Goal: Task Accomplishment & Management: Use online tool/utility

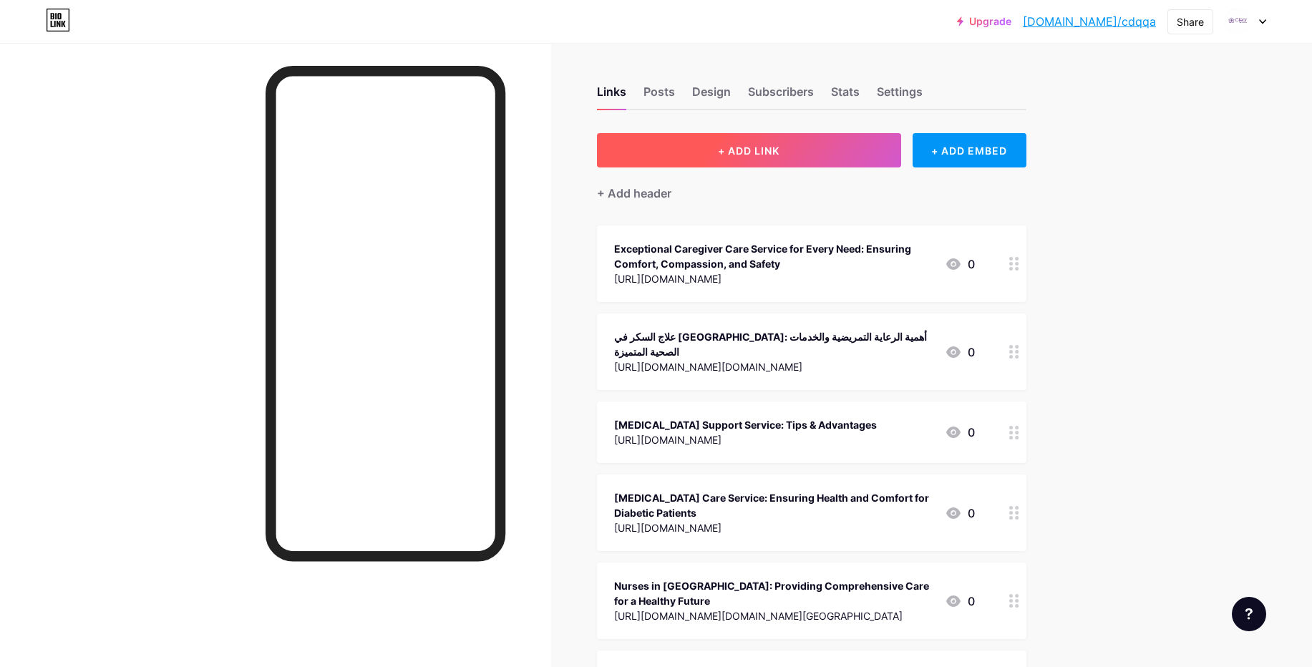
click at [747, 154] on span "+ ADD LINK" at bounding box center [749, 151] width 62 height 12
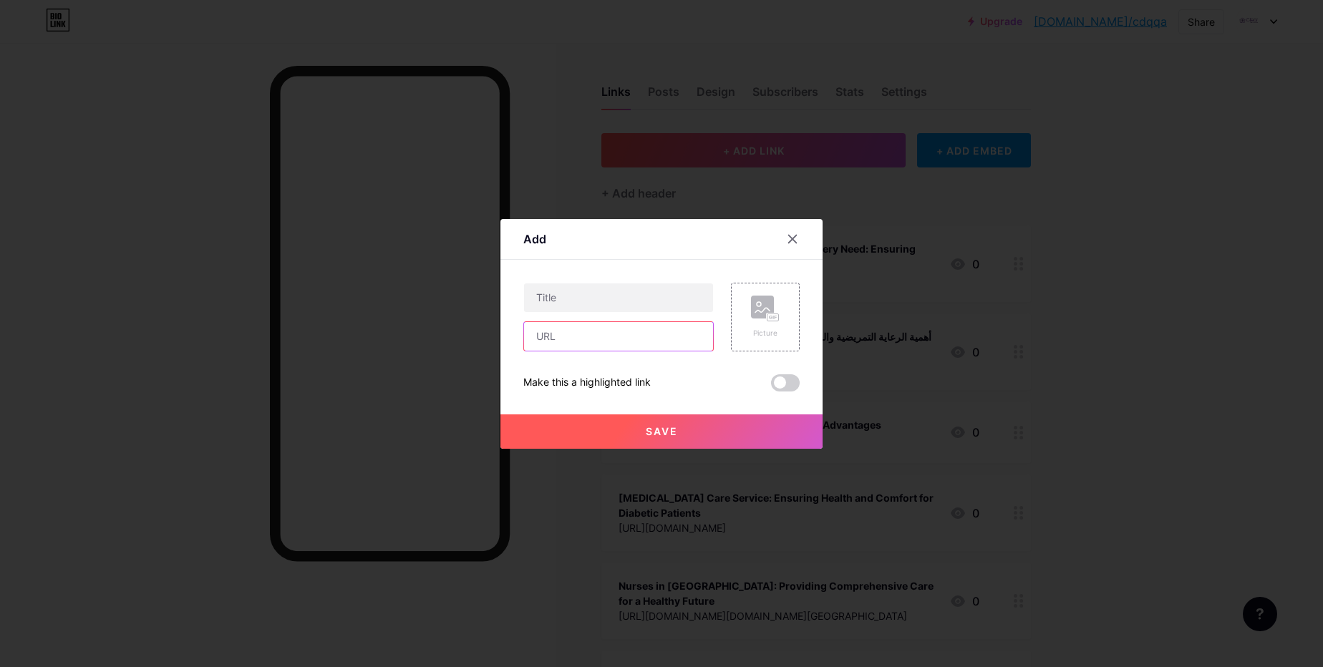
click at [559, 334] on input "text" at bounding box center [618, 336] width 189 height 29
paste input "[URL][DOMAIN_NAME]"
type input "[URL][DOMAIN_NAME]"
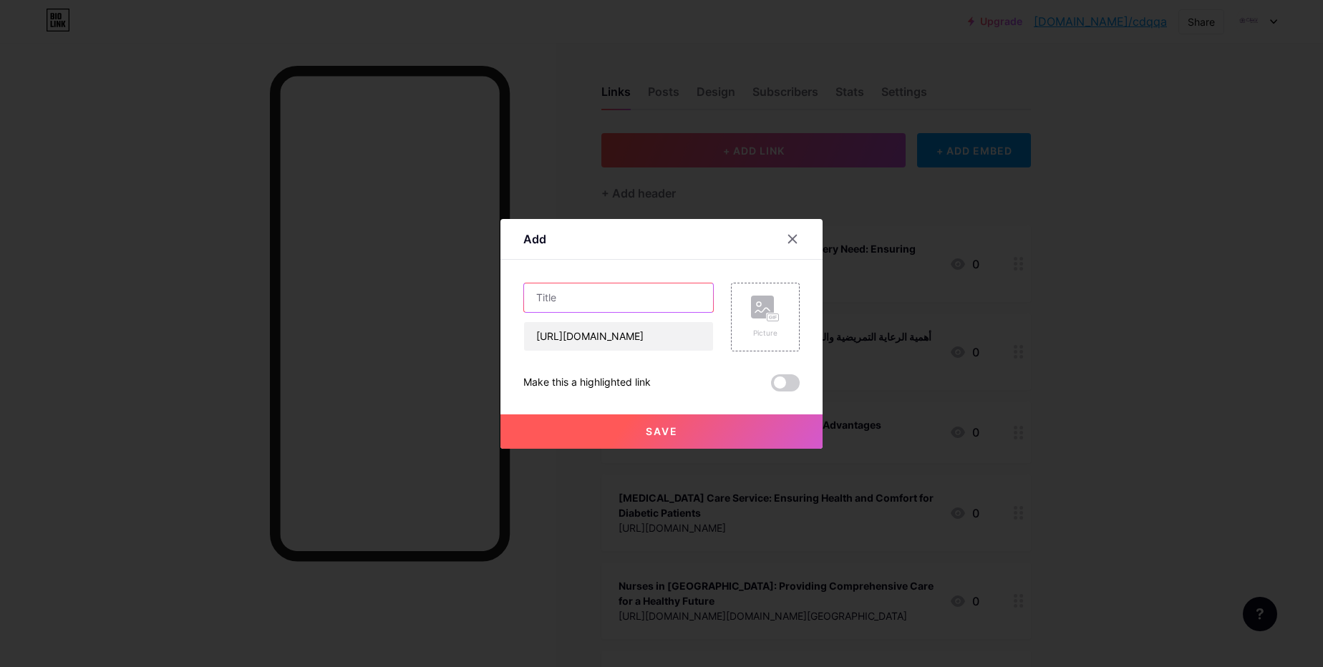
click at [562, 300] on input "text" at bounding box center [618, 297] width 189 height 29
paste input "التمريض الخاص: رعاية مخصصة لحياة أفضل وجودة أعلى"
type input "التمريض الخاص: رعاية مخصصة لحياة أفضل وجودة أعلى"
click at [666, 438] on button "Save" at bounding box center [661, 431] width 322 height 34
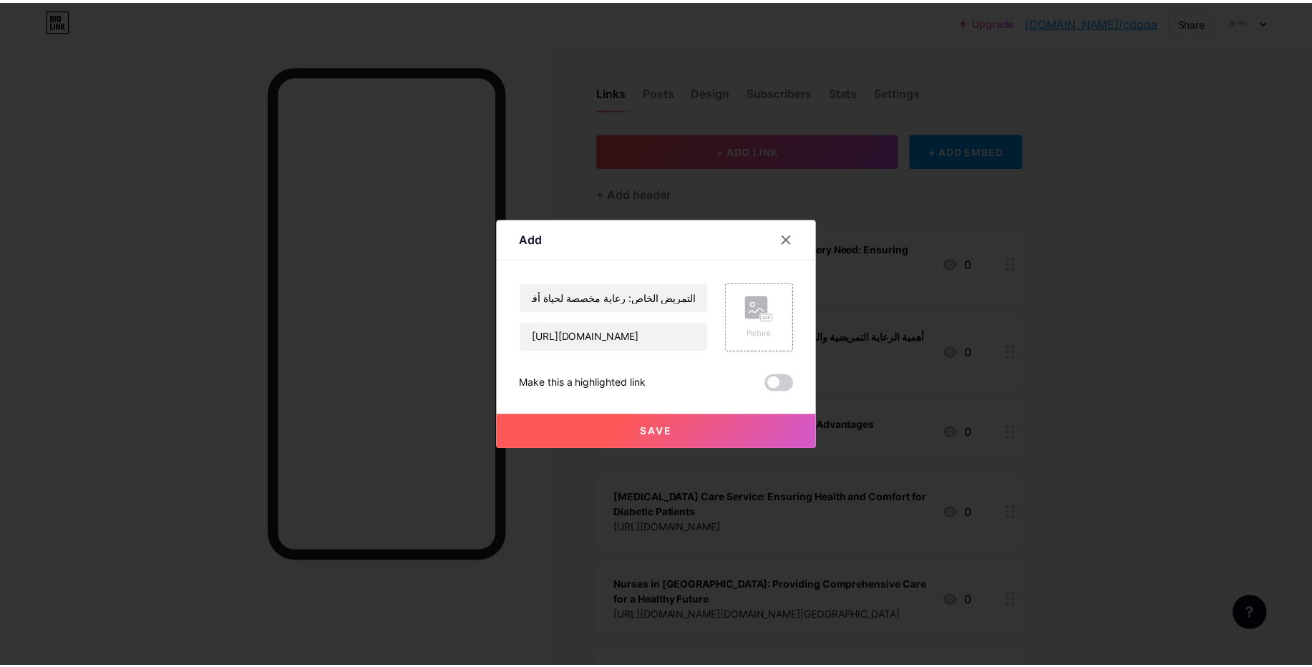
scroll to position [0, 0]
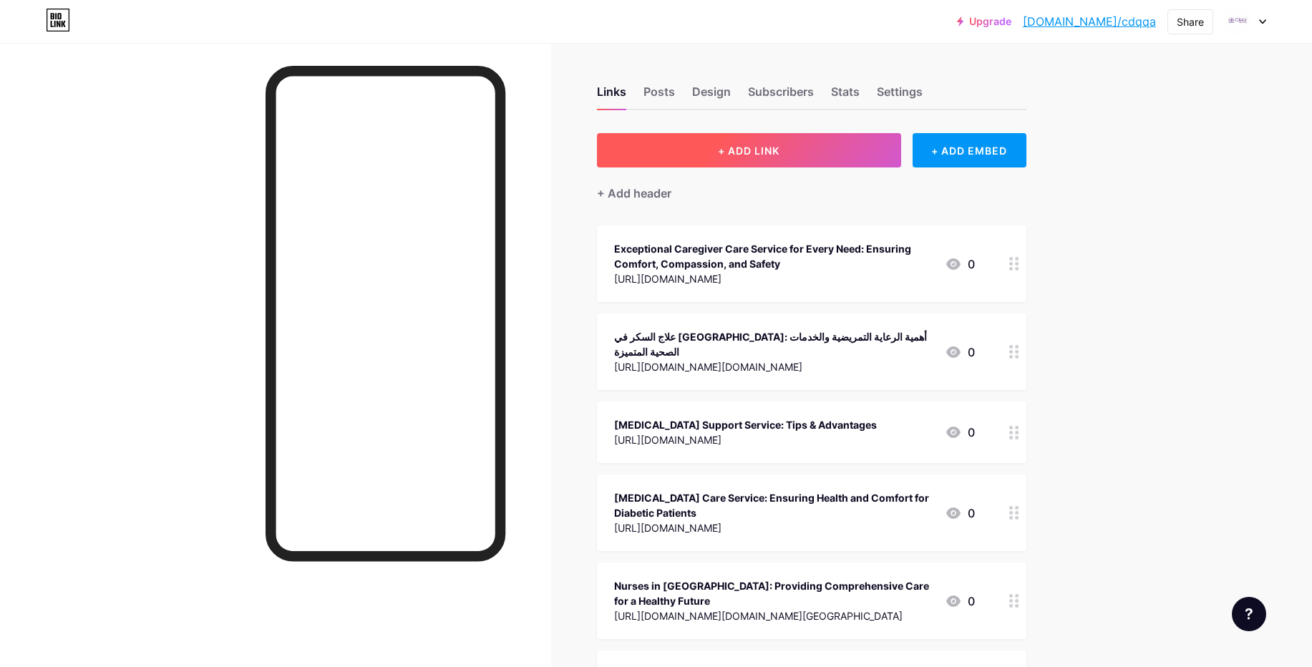
click at [755, 153] on span "+ ADD LINK" at bounding box center [749, 151] width 62 height 12
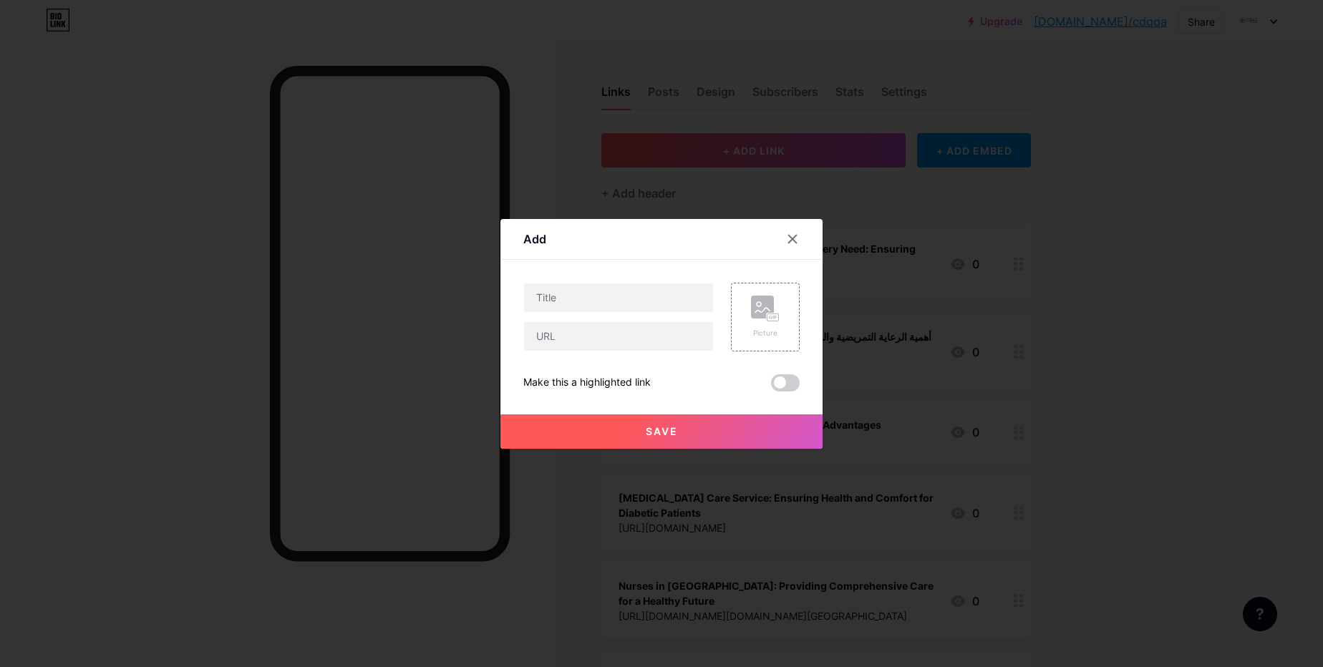
click at [1118, 321] on div at bounding box center [661, 333] width 1323 height 667
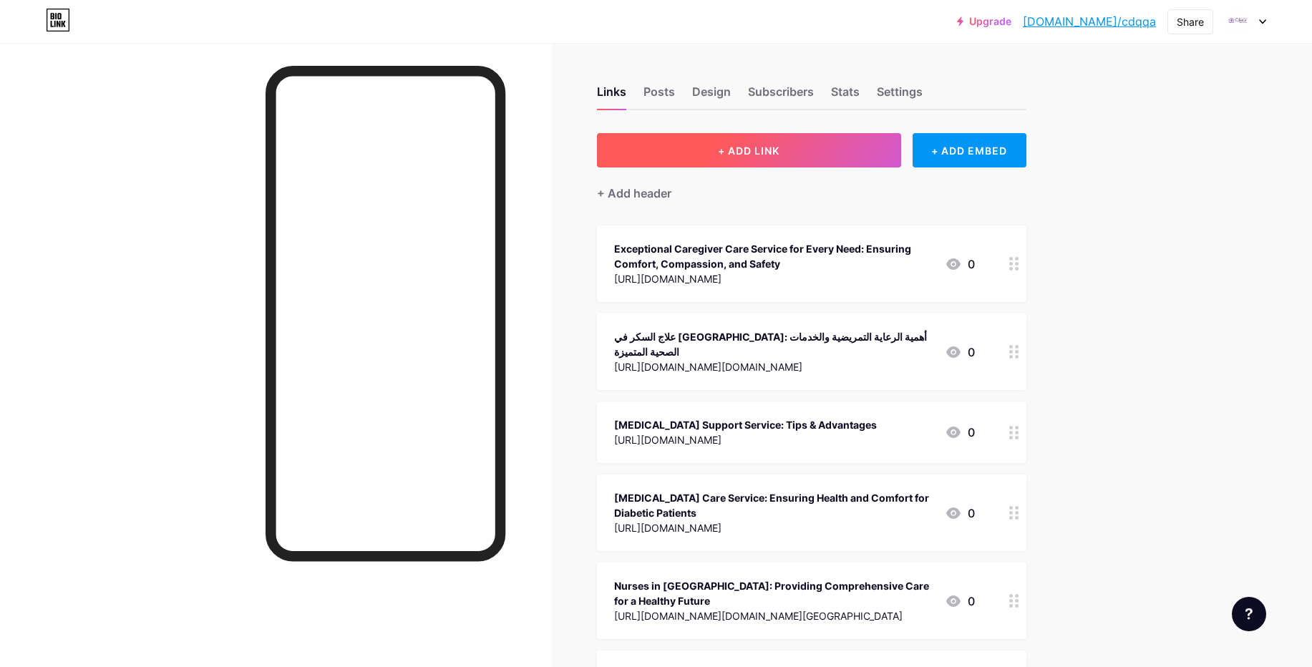
click at [726, 161] on button "+ ADD LINK" at bounding box center [749, 150] width 304 height 34
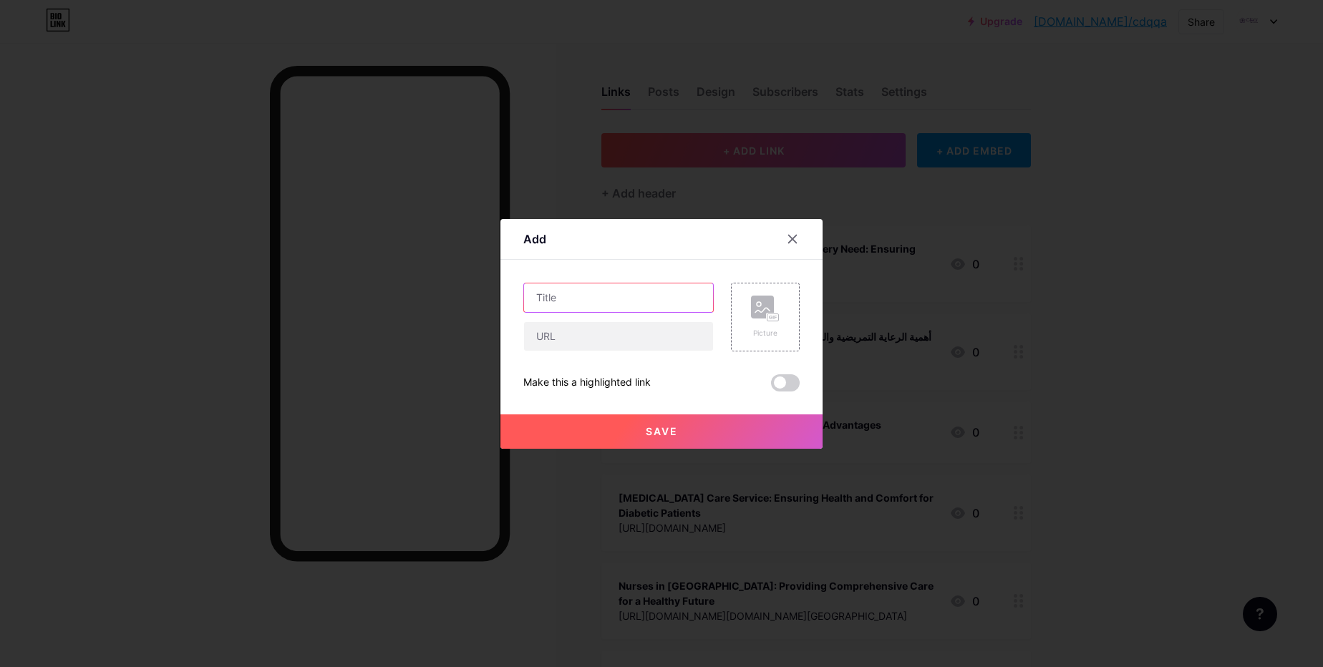
click at [550, 299] on input "text" at bounding box center [618, 297] width 189 height 29
paste input "التمريض الخاص: رعاية مخصصة لحياة أفضل وجودة أعلى"
type input "التمريض الخاص: رعاية مخصصة لحياة أفضل وجودة أعلى"
click at [551, 340] on input "text" at bounding box center [618, 336] width 189 height 29
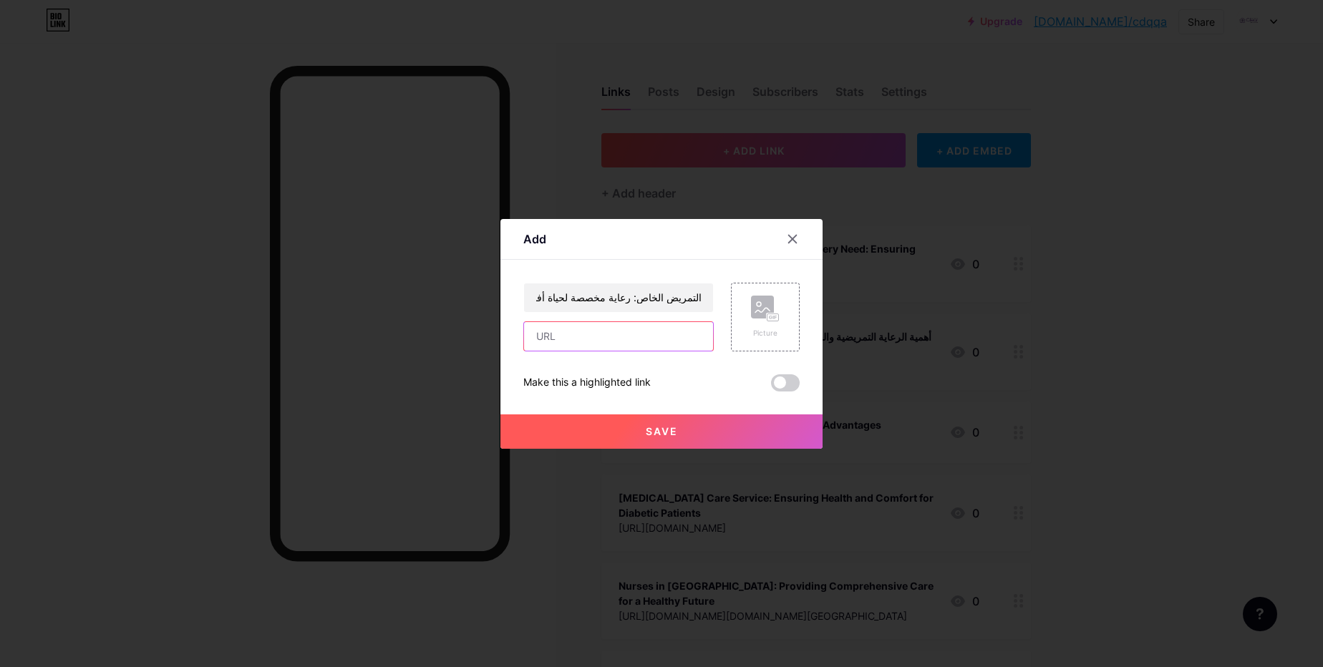
scroll to position [0, 0]
click at [593, 338] on input "text" at bounding box center [618, 336] width 189 height 29
paste input "[URL][DOMAIN_NAME]"
type input "[URL][DOMAIN_NAME]"
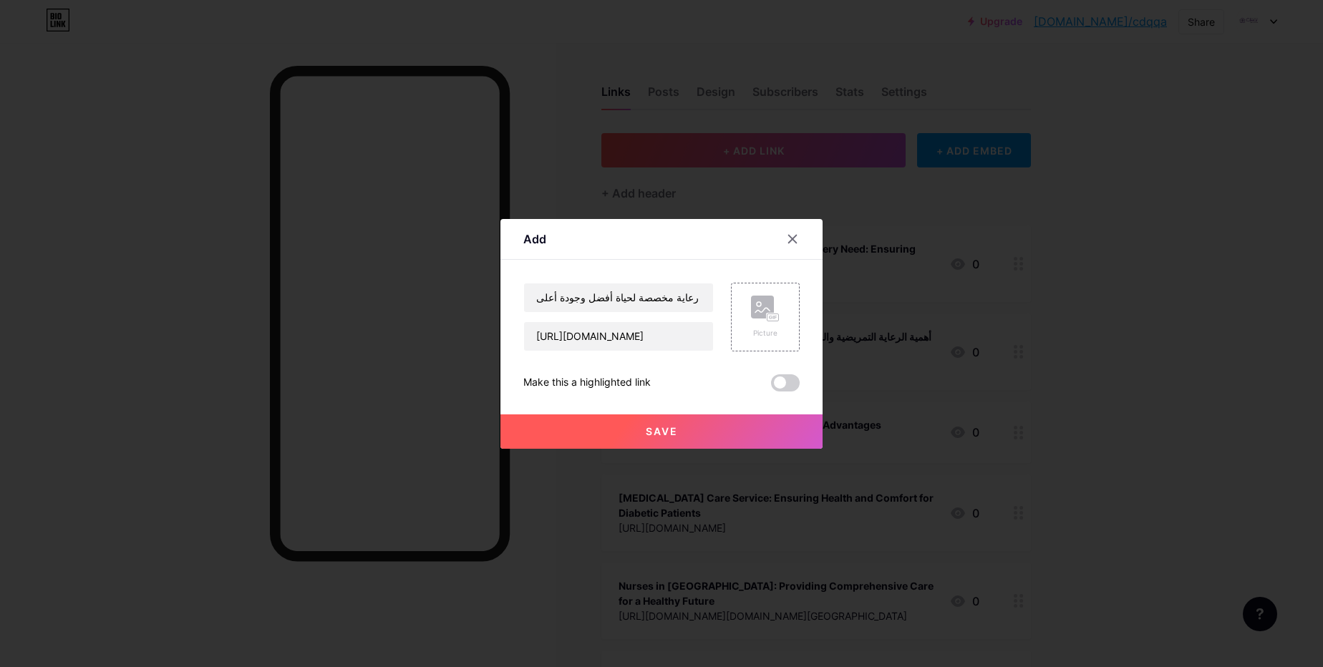
click at [659, 439] on button "Save" at bounding box center [661, 431] width 322 height 34
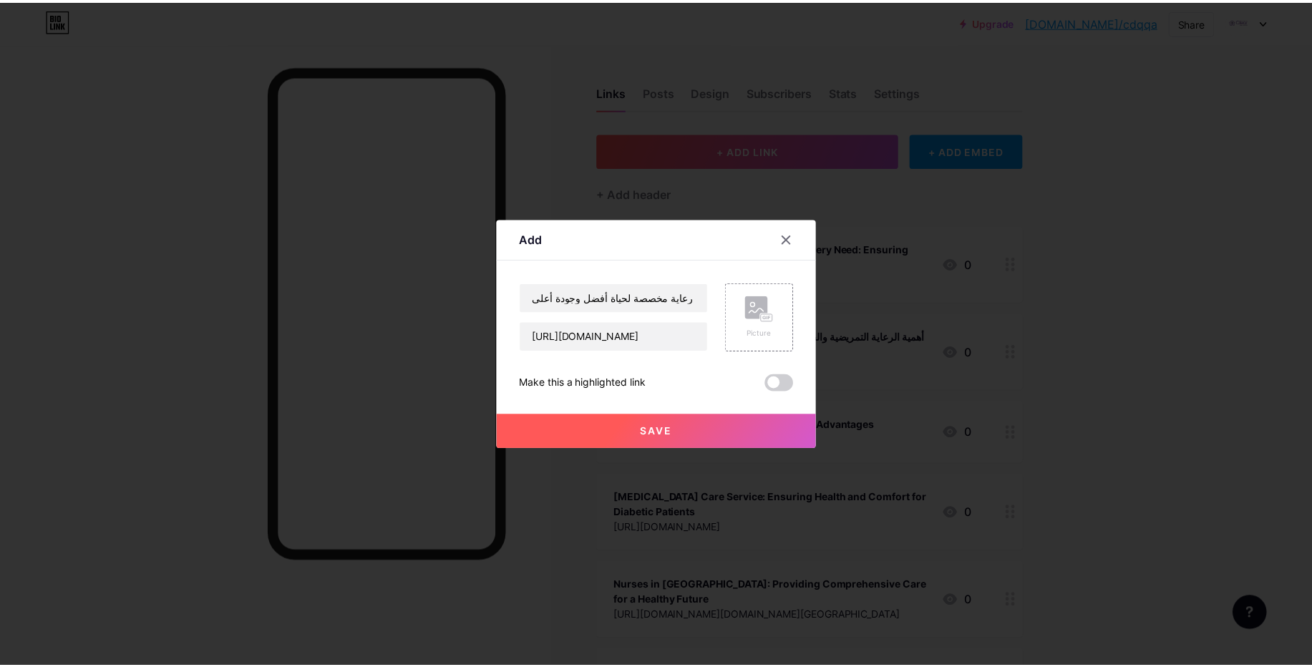
scroll to position [0, 0]
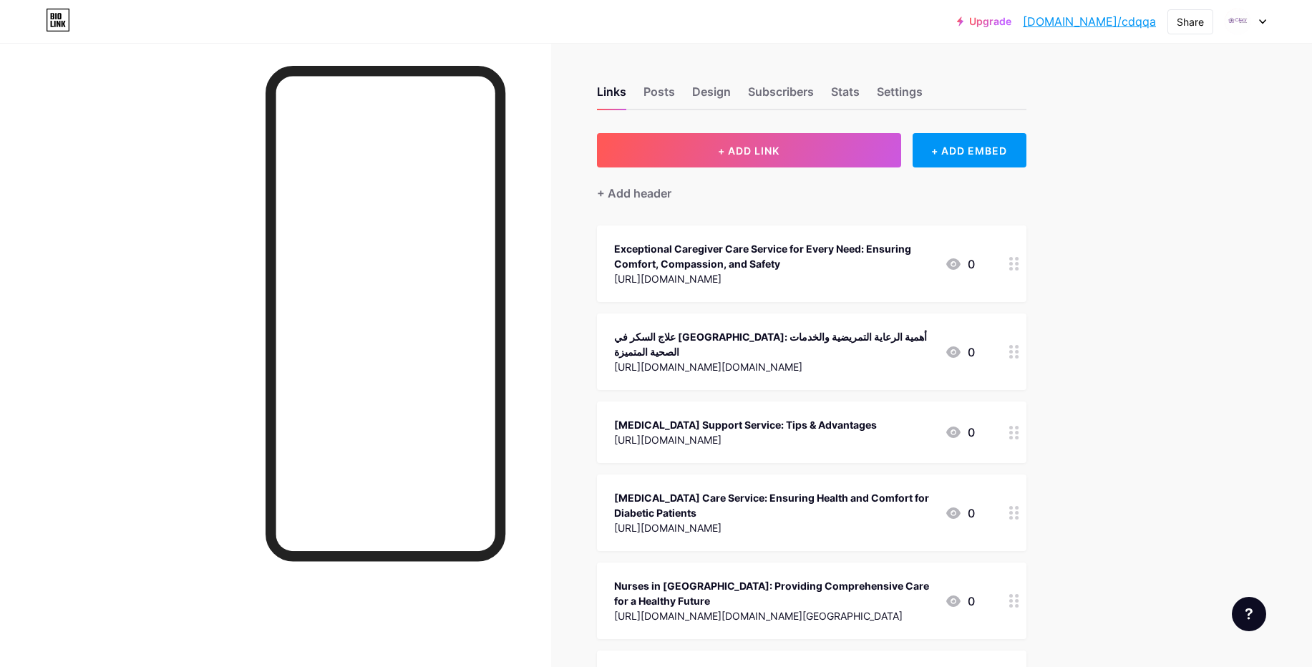
click at [1115, 24] on link "[DOMAIN_NAME]/cdqqa" at bounding box center [1089, 21] width 133 height 17
